Goal: Task Accomplishment & Management: Complete application form

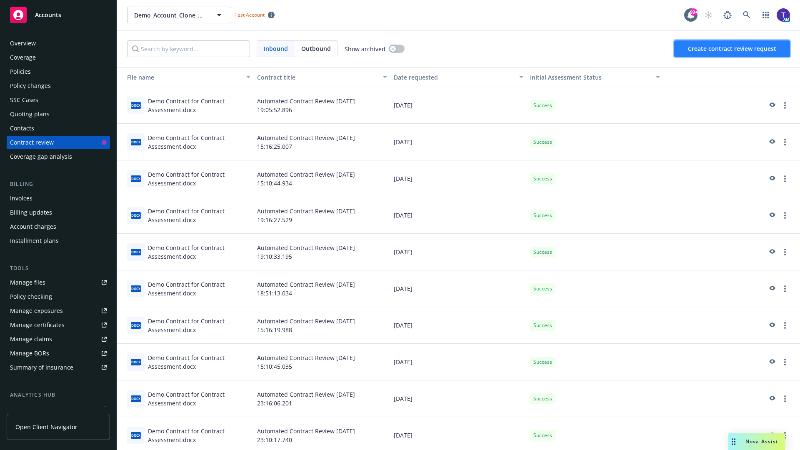
click at [733, 49] on span "Create contract review request" at bounding box center [732, 49] width 88 height 8
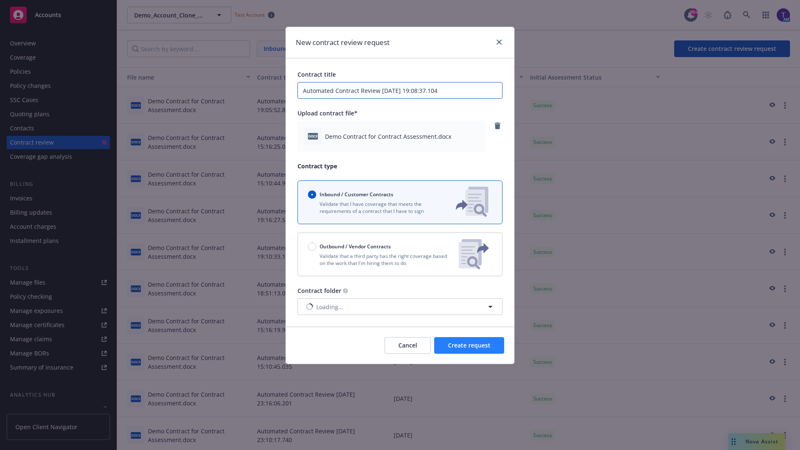
type input "Automated Contract Review [DATE] 19:08:37.104"
click at [469, 345] on span "Create request" at bounding box center [469, 345] width 43 height 8
